Goal: Communication & Community: Share content

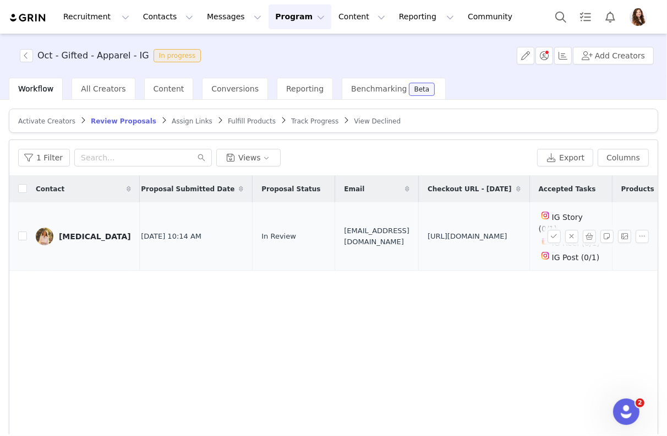
scroll to position [0, 171]
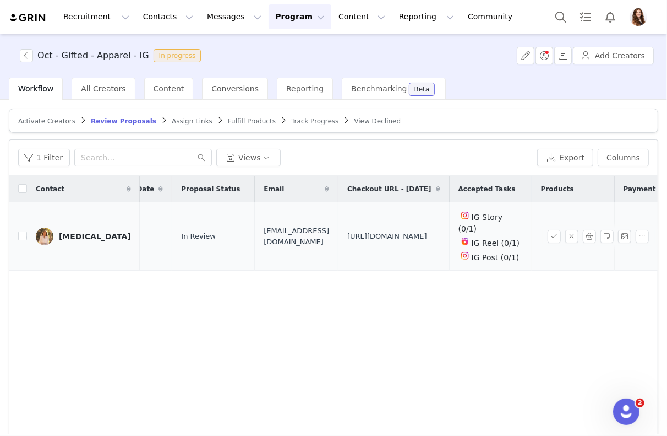
drag, startPoint x: 438, startPoint y: 244, endPoint x: 318, endPoint y: 206, distance: 125.4
click at [339, 206] on td "[URL][DOMAIN_NAME]" at bounding box center [394, 236] width 111 height 68
copy span "[URL][DOMAIN_NAME]"
click at [23, 231] on input "checkbox" at bounding box center [22, 235] width 9 height 9
checkbox input "true"
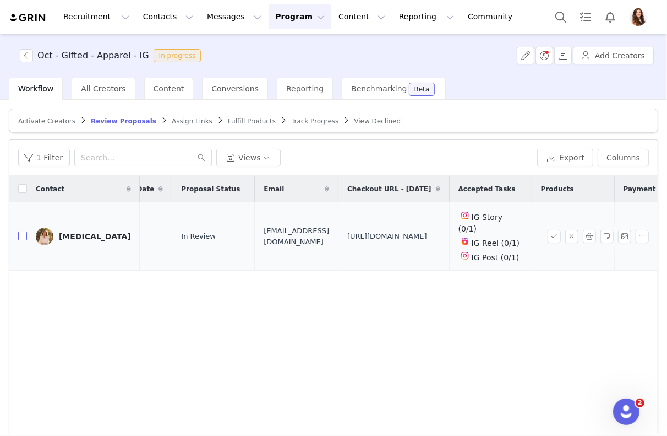
checkbox input "true"
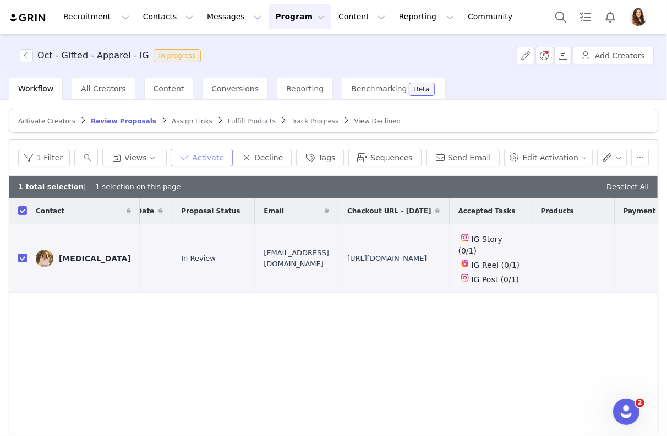
click at [233, 154] on button "Activate" at bounding box center [202, 158] width 62 height 18
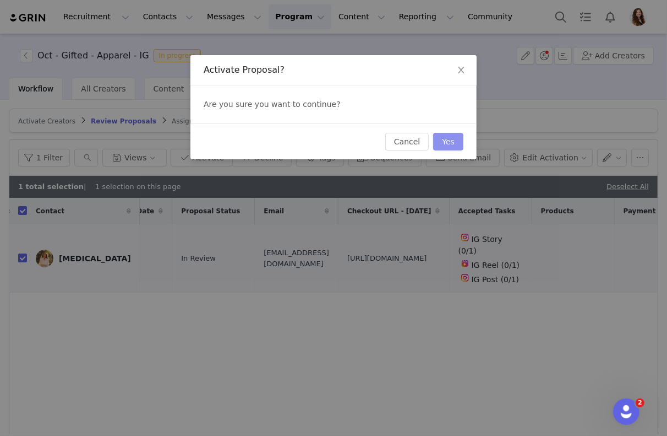
click at [451, 137] on button "Yes" at bounding box center [448, 142] width 30 height 18
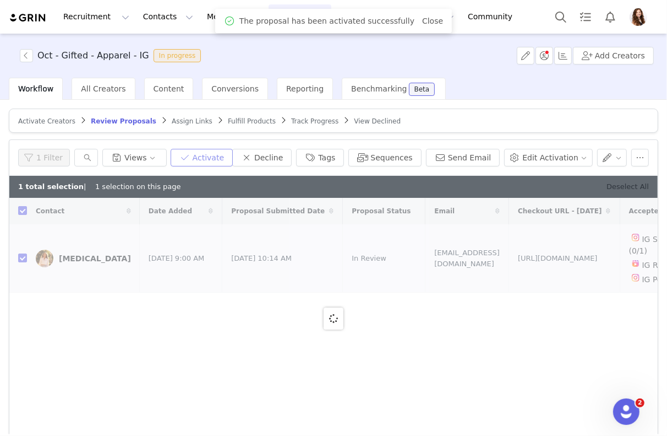
checkbox input "false"
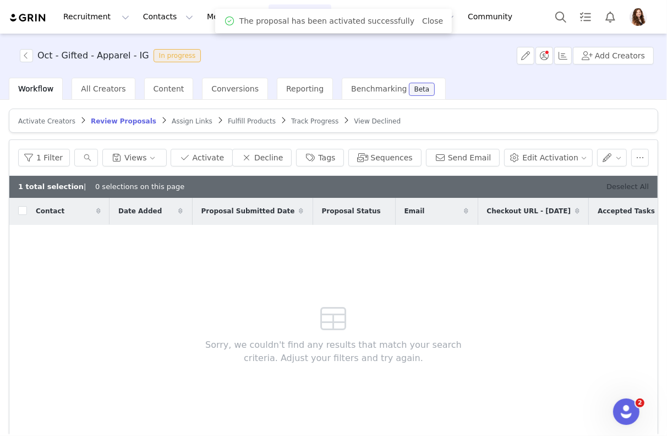
click at [640, 186] on link "Deselect All" at bounding box center [628, 186] width 42 height 8
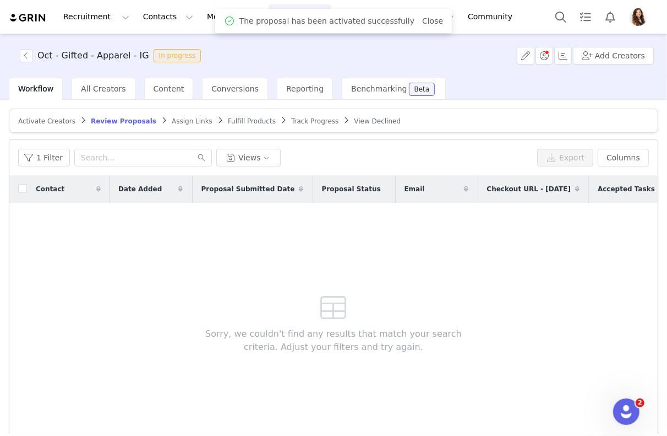
click at [172, 123] on span "Assign Links" at bounding box center [192, 121] width 41 height 8
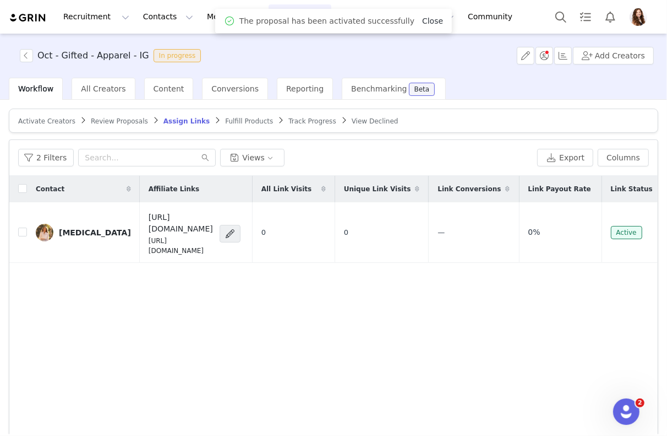
click at [427, 21] on link "Close" at bounding box center [432, 21] width 21 height 9
click at [42, 157] on button "2 Filters" at bounding box center [46, 158] width 56 height 18
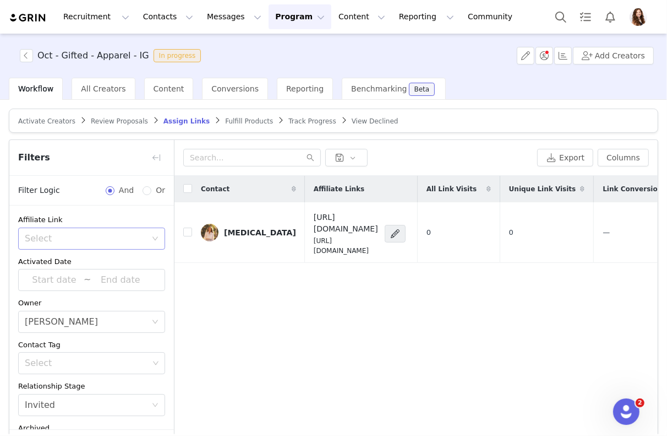
click at [80, 228] on div "Select" at bounding box center [88, 238] width 127 height 21
click at [64, 273] on li "Has no affiliate links" at bounding box center [91, 278] width 147 height 18
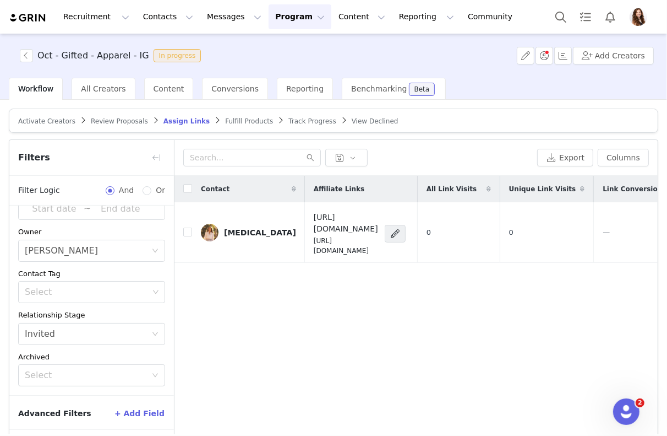
scroll to position [43, 0]
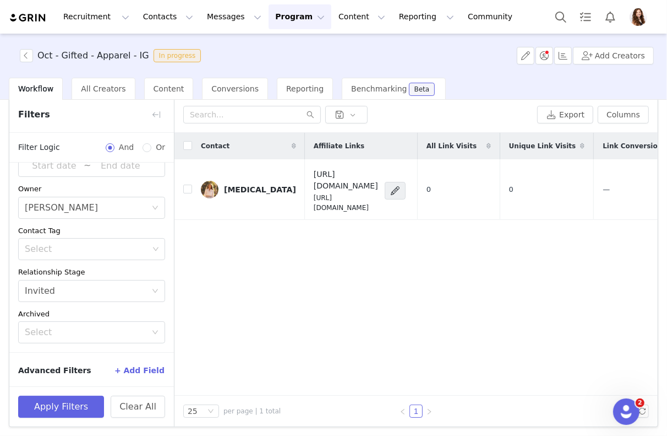
click at [64, 393] on div "Apply Filters Clear All" at bounding box center [91, 406] width 165 height 40
click at [64, 406] on button "Apply Filters" at bounding box center [61, 406] width 86 height 22
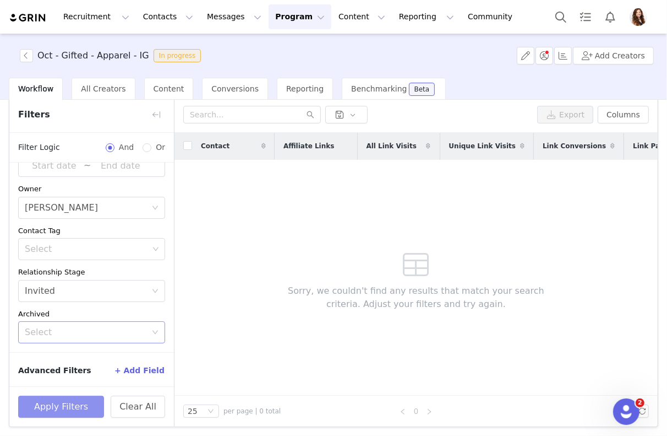
scroll to position [0, 0]
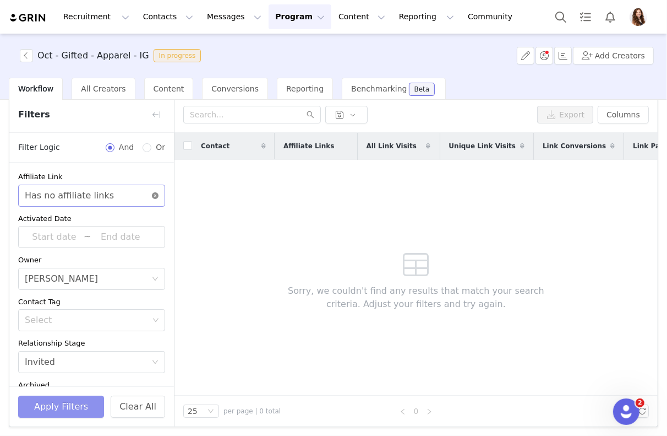
click at [152, 195] on icon "icon: close-circle" at bounding box center [155, 195] width 7 height 7
click at [59, 398] on button "Apply Filters" at bounding box center [61, 406] width 86 height 22
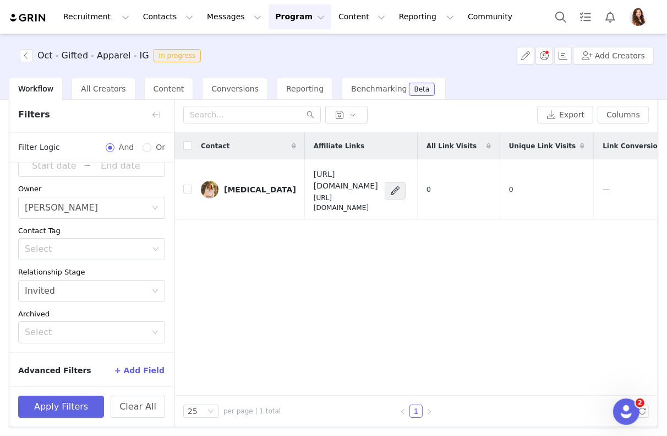
click at [135, 369] on button "+ Add Field" at bounding box center [139, 370] width 51 height 18
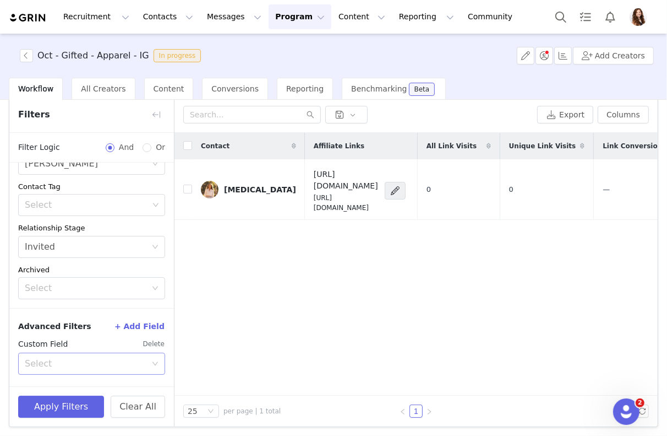
click at [107, 362] on div "Select" at bounding box center [86, 363] width 122 height 11
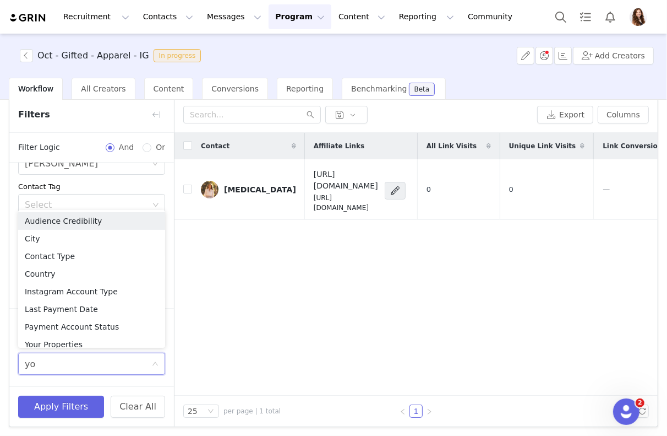
type input "you"
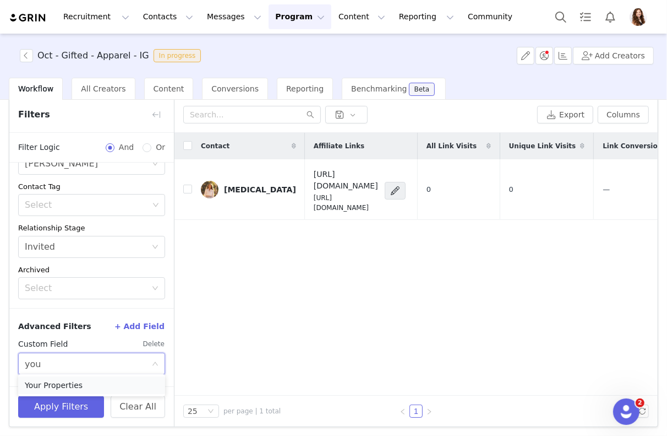
click at [75, 382] on li "Your Properties" at bounding box center [91, 385] width 147 height 18
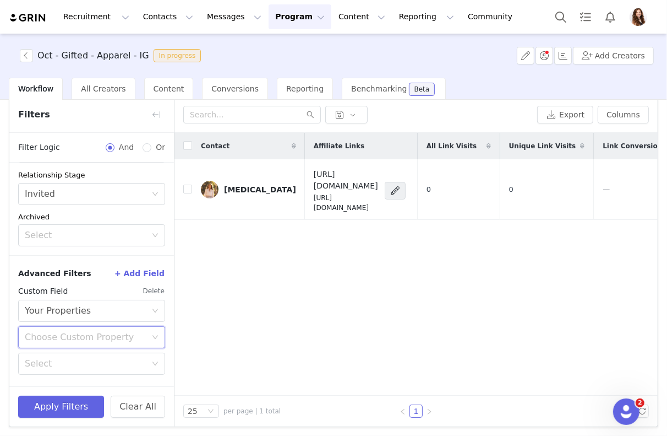
click at [71, 343] on div "Choose Custom Property" at bounding box center [88, 337] width 127 height 21
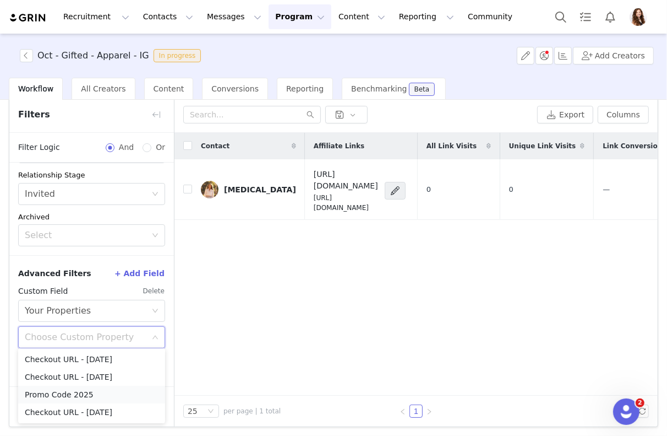
click at [56, 393] on li "Promo Code 2025" at bounding box center [91, 394] width 147 height 18
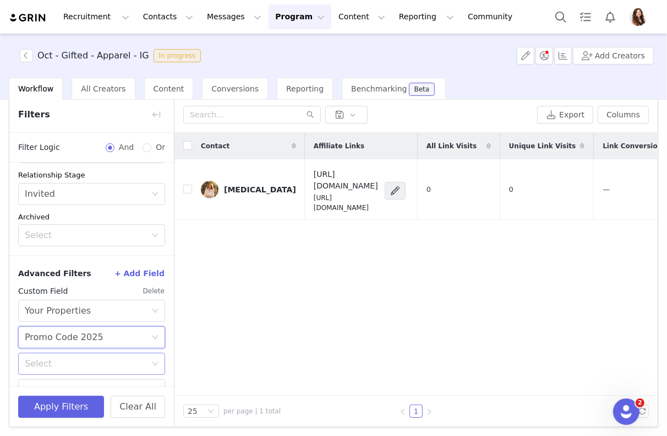
click at [66, 366] on div "Select" at bounding box center [86, 363] width 122 height 11
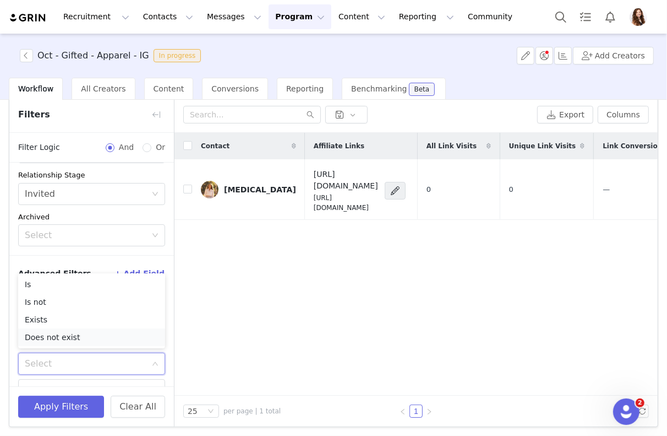
click at [64, 343] on li "Does not exist" at bounding box center [91, 337] width 147 height 18
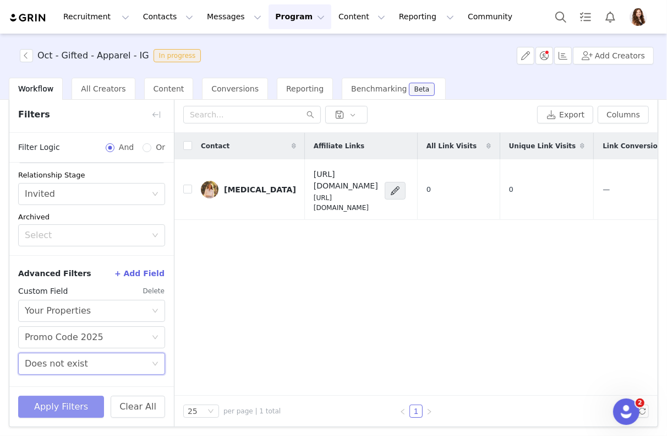
click at [64, 400] on button "Apply Filters" at bounding box center [61, 406] width 86 height 22
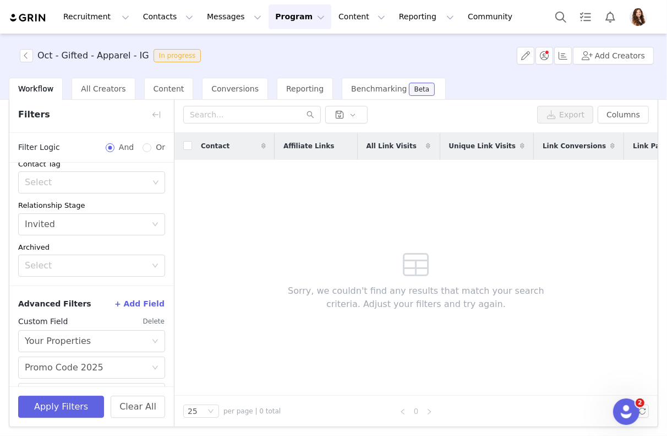
click at [154, 318] on button "Delete" at bounding box center [154, 321] width 23 height 18
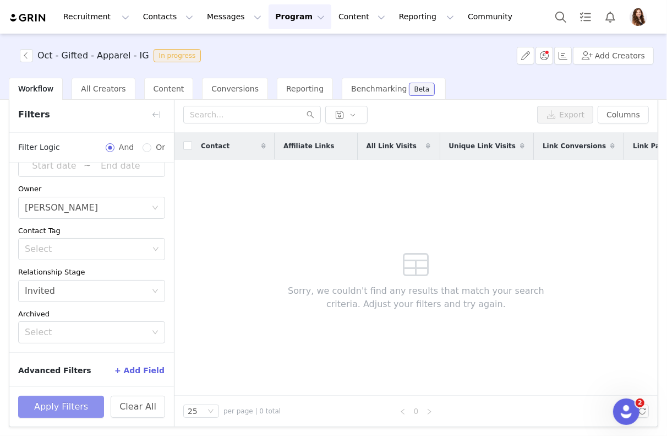
click at [89, 397] on button "Apply Filters" at bounding box center [61, 406] width 86 height 22
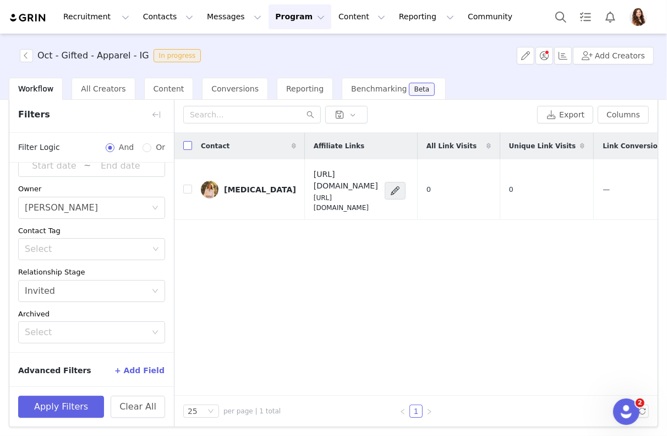
click at [185, 144] on input "checkbox" at bounding box center [187, 145] width 9 height 9
checkbox input "true"
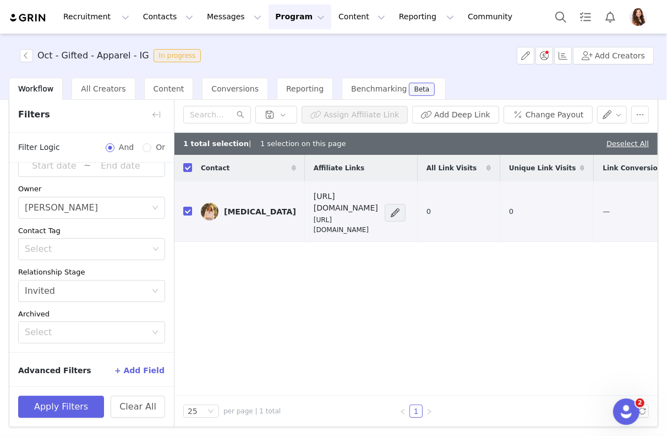
click at [650, 118] on div "Assign Affiliate Link Add Deep Link Change Payout" at bounding box center [416, 115] width 483 height 36
click at [645, 118] on button "button" at bounding box center [641, 115] width 18 height 18
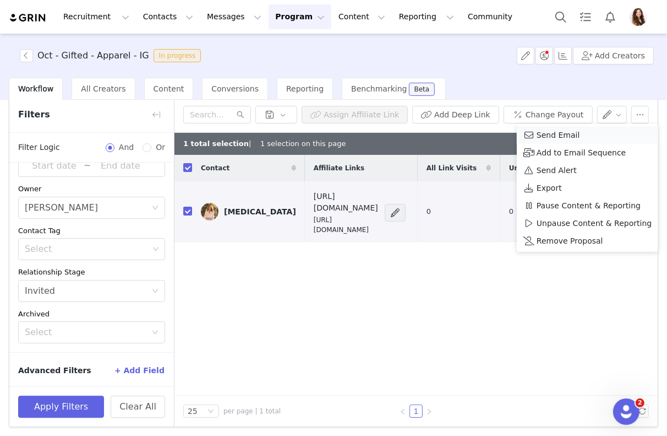
click at [582, 130] on div "Send Email" at bounding box center [588, 135] width 128 height 12
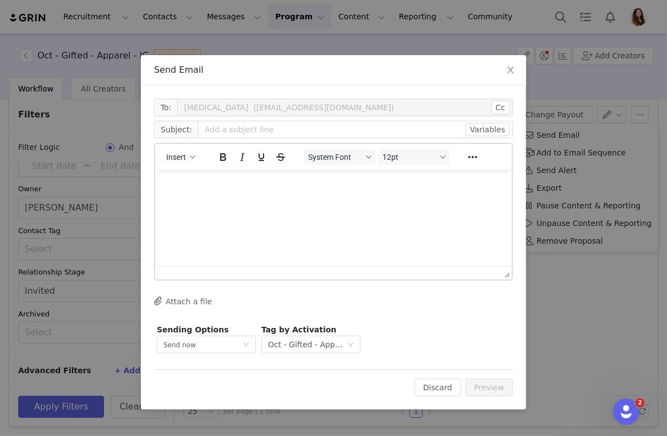
scroll to position [0, 0]
click at [194, 146] on div "Insert" at bounding box center [181, 156] width 52 height 21
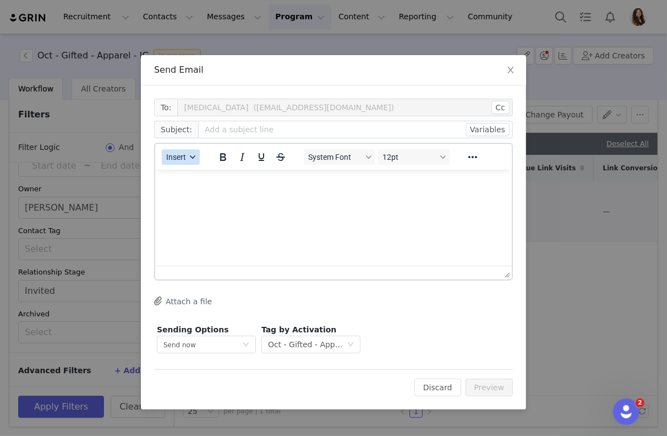
click at [193, 154] on icon "button" at bounding box center [193, 157] width 6 height 6
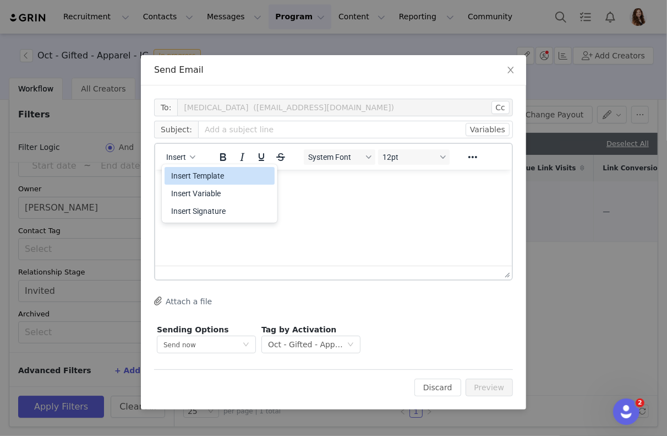
click at [193, 172] on div "Insert Template" at bounding box center [220, 175] width 99 height 13
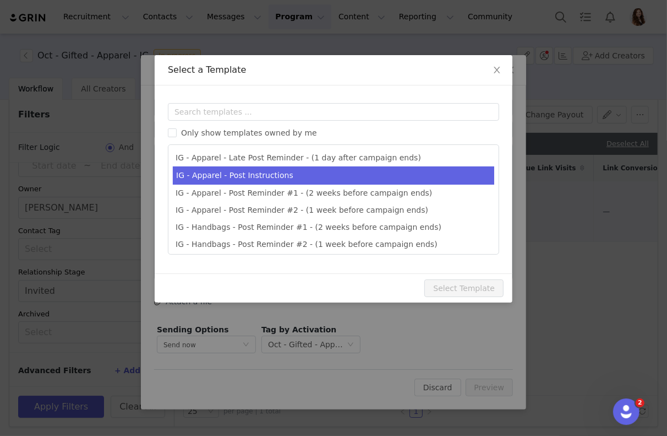
click at [246, 173] on li "IG - Apparel - Post Instructions" at bounding box center [334, 175] width 322 height 18
type input "Quince x @[instagram_username] Post Instructions!"
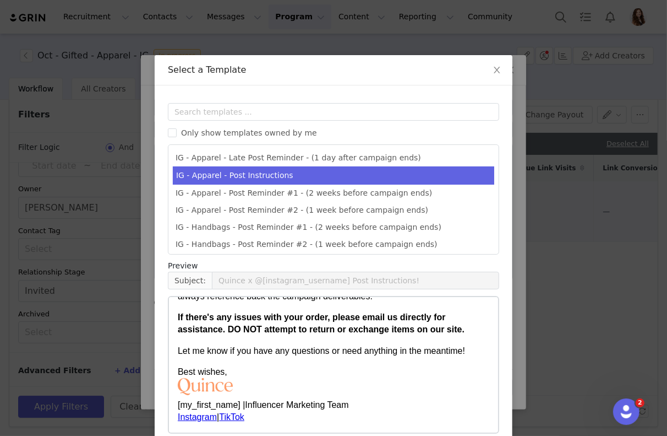
scroll to position [53, 0]
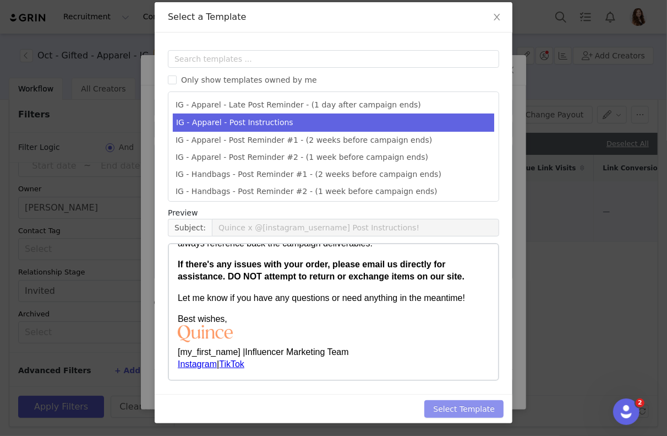
click at [465, 405] on button "Select Template" at bounding box center [464, 409] width 79 height 18
type input "Quince x @[instagram_username] Post Instructions!"
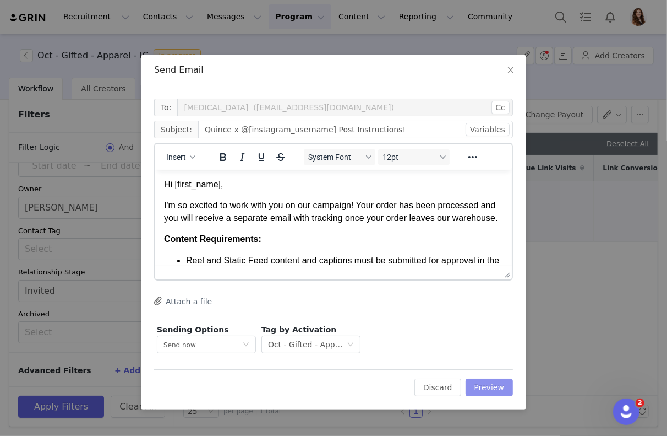
scroll to position [0, 0]
click at [491, 382] on button "Preview" at bounding box center [490, 387] width 48 height 18
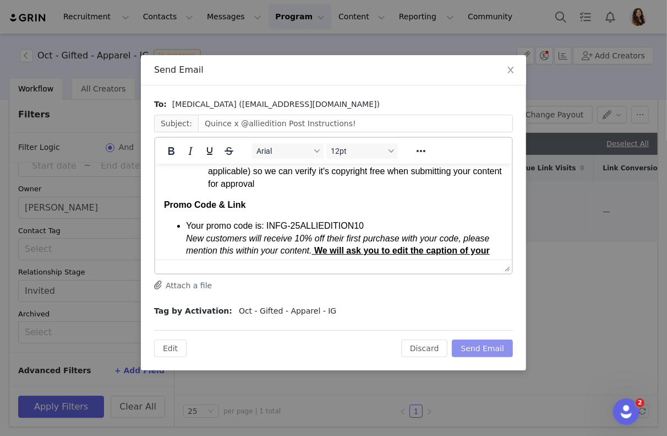
scroll to position [304, 0]
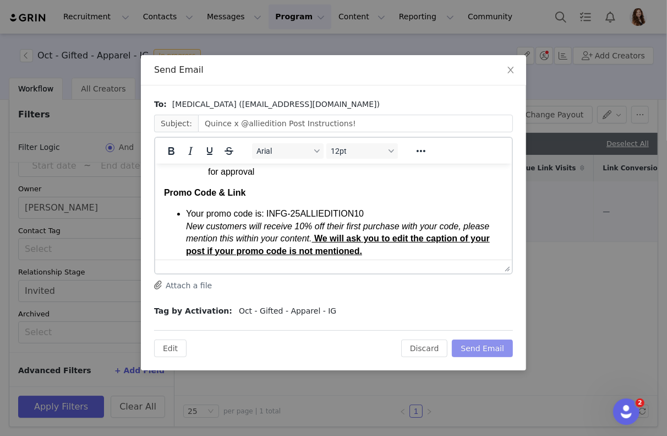
click at [478, 348] on button "Send Email" at bounding box center [482, 348] width 61 height 18
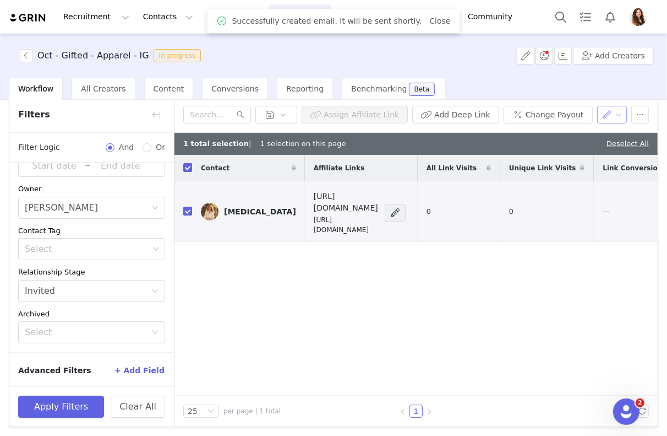
scroll to position [0, 0]
click at [611, 118] on button "button" at bounding box center [612, 115] width 30 height 18
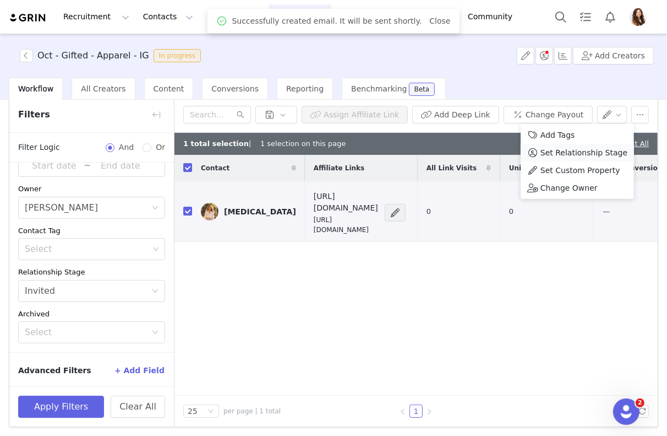
click at [578, 154] on span "Set Relationship Stage" at bounding box center [584, 152] width 87 height 12
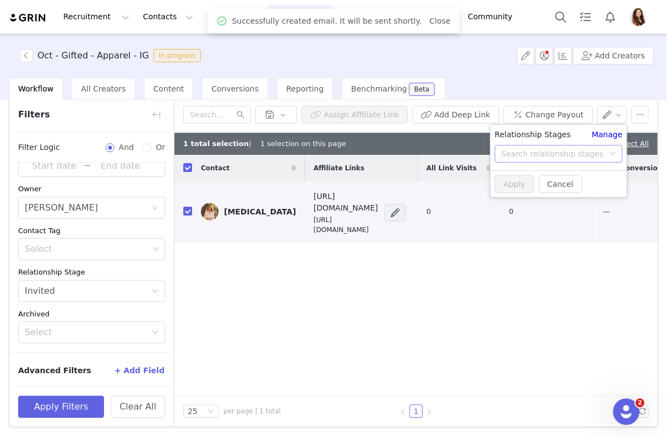
click at [572, 159] on div "Search relationship stages" at bounding box center [555, 153] width 107 height 17
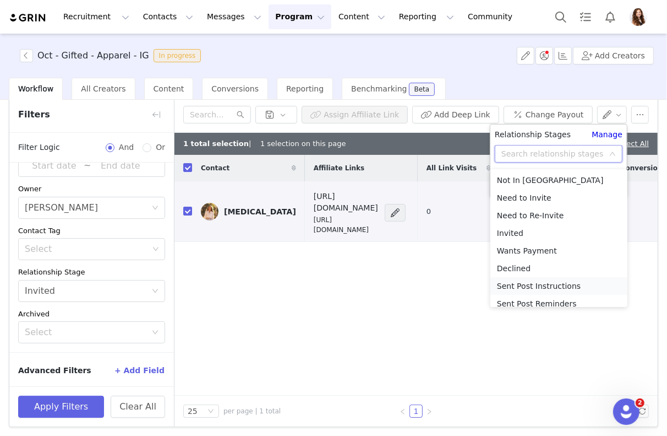
click at [557, 285] on li "Sent Post Instructions" at bounding box center [559, 286] width 137 height 18
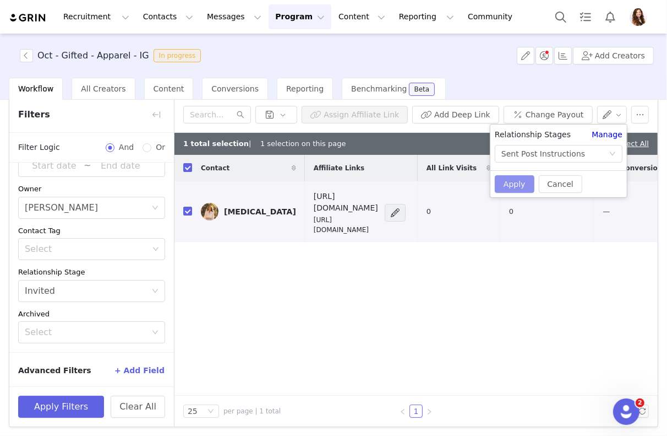
click at [514, 184] on button "Apply" at bounding box center [515, 184] width 40 height 18
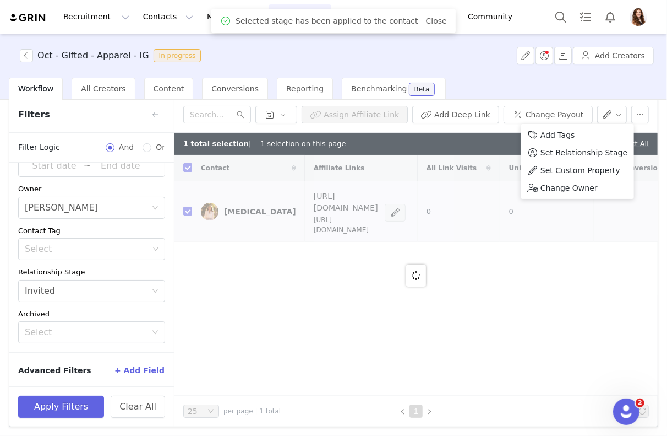
checkbox input "false"
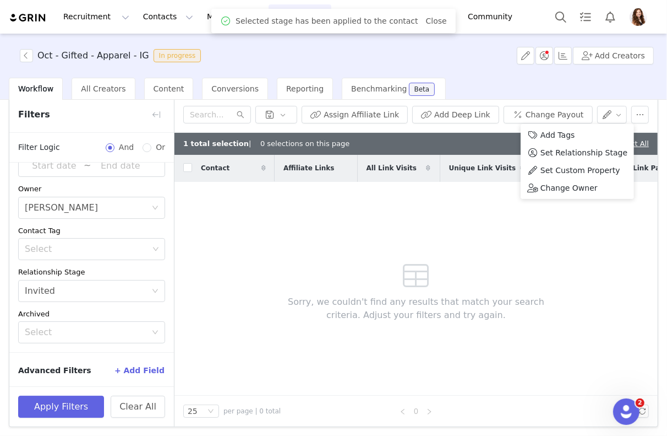
click at [503, 255] on div "Sorry, we couldn't find any results that match your search criteria. Adjust you…" at bounding box center [416, 289] width 317 height 214
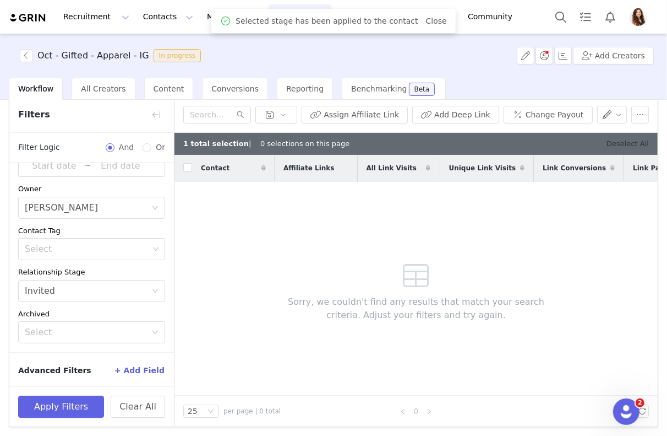
click at [616, 139] on link "Deselect All" at bounding box center [628, 143] width 42 height 8
